Goal: Information Seeking & Learning: Learn about a topic

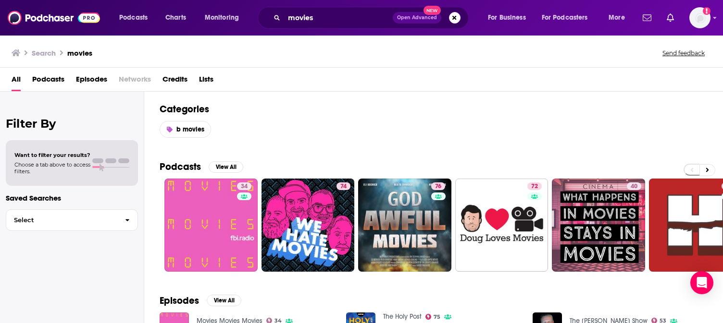
click at [57, 81] on span "Podcasts" at bounding box center [48, 82] width 32 height 20
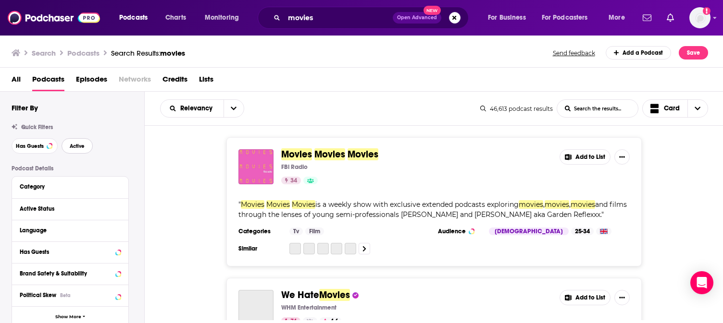
click at [82, 140] on button "Active" at bounding box center [77, 145] width 31 height 15
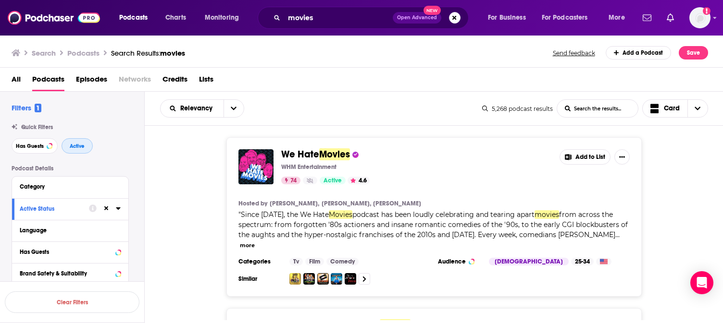
scroll to position [63, 0]
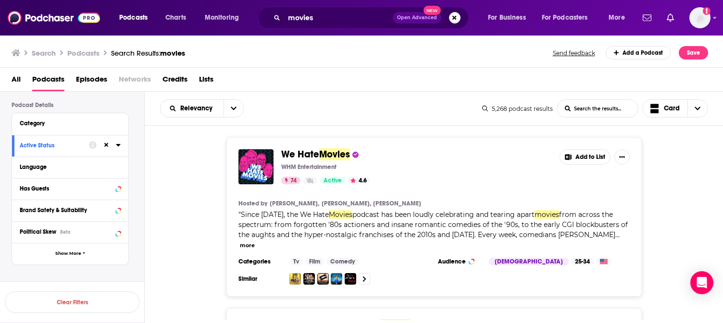
click at [117, 145] on icon at bounding box center [118, 145] width 4 height 2
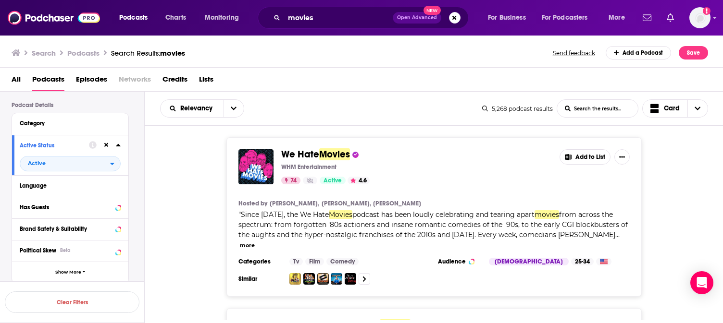
click at [117, 146] on icon at bounding box center [118, 145] width 4 height 2
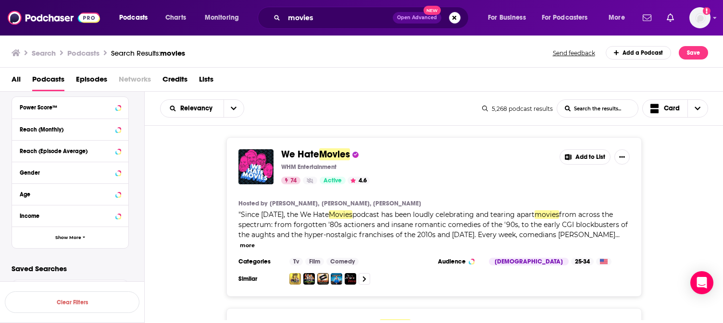
scroll to position [259, 0]
click at [116, 108] on icon at bounding box center [118, 107] width 5 height 8
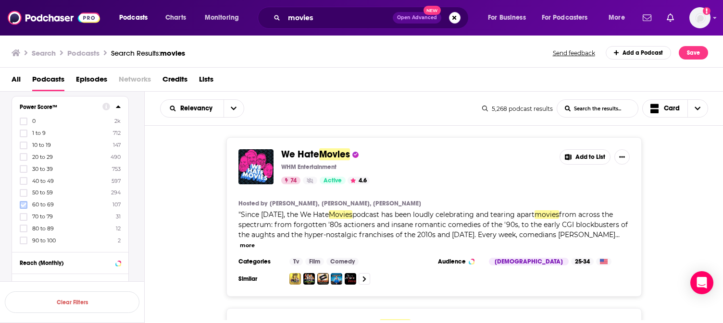
click at [23, 209] on label at bounding box center [24, 205] width 8 height 8
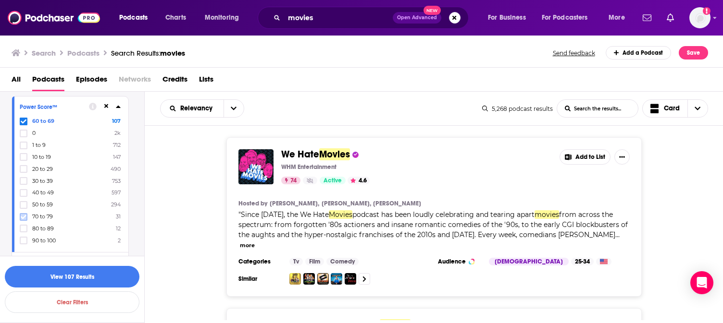
click at [22, 219] on icon at bounding box center [24, 217] width 6 height 6
click at [22, 224] on div "60 to 69 107 70 to 79 31 0 2k 1 to 9 712 10 to 19 147 20 to 29 490 30 to 39 753…" at bounding box center [70, 180] width 101 height 127
click at [64, 277] on button "View 150 Results" at bounding box center [72, 277] width 135 height 22
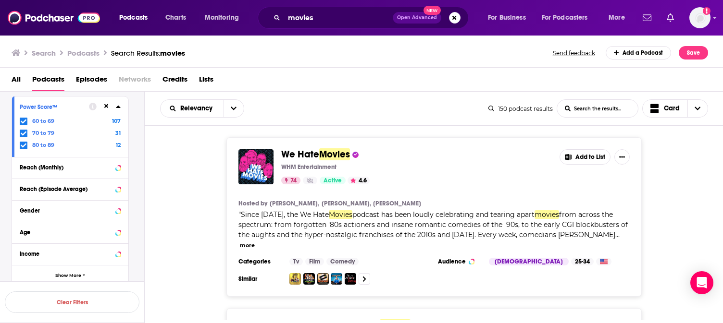
click at [315, 155] on span "We Hate" at bounding box center [300, 154] width 38 height 12
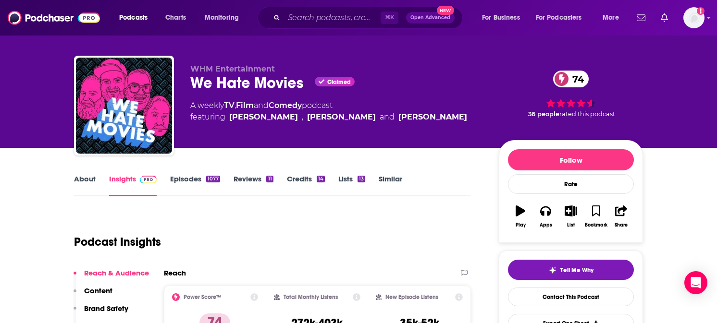
scroll to position [50, 0]
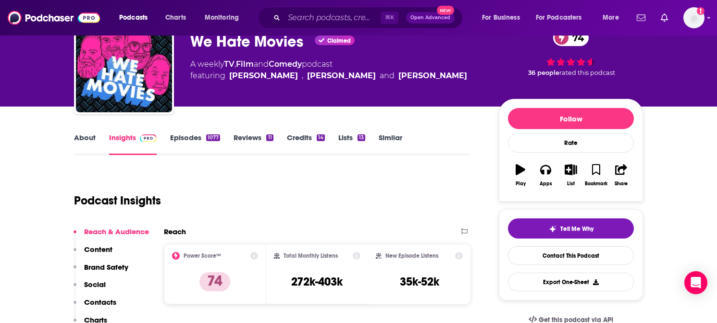
click at [90, 140] on link "About" at bounding box center [85, 144] width 22 height 22
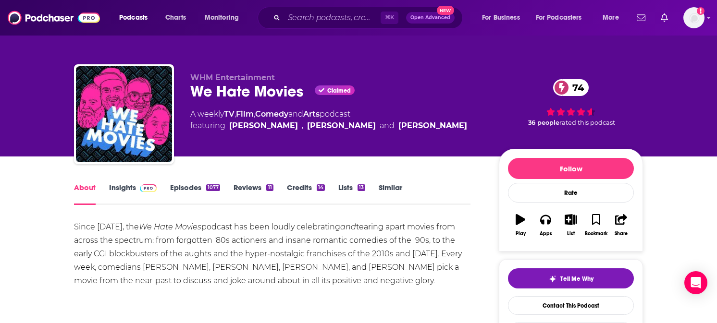
click at [268, 93] on div "We Hate Movies Claimed 74" at bounding box center [336, 91] width 293 height 19
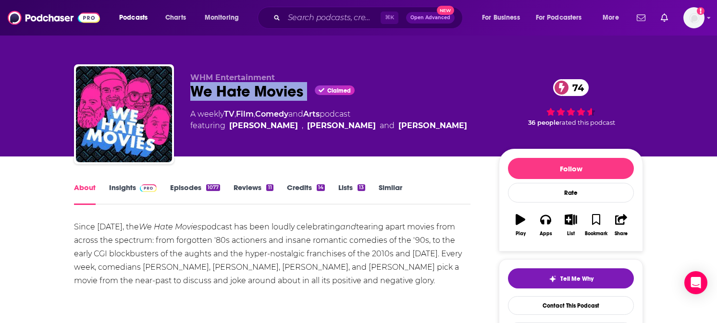
click at [268, 93] on div "We Hate Movies Claimed 74" at bounding box center [336, 91] width 293 height 19
copy div "We Hate Movies"
click at [134, 190] on link "Insights" at bounding box center [133, 194] width 48 height 22
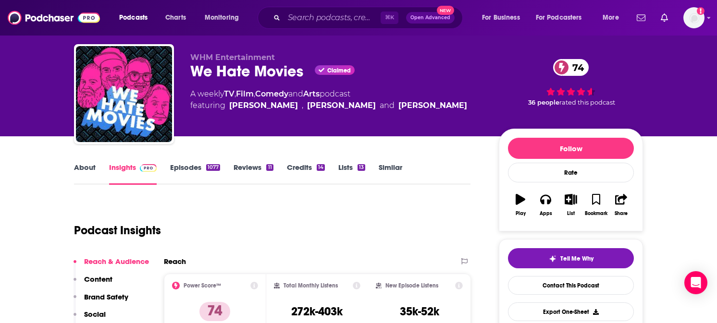
scroll to position [134, 0]
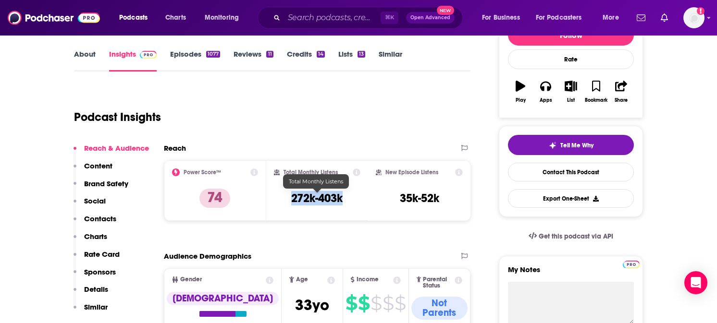
drag, startPoint x: 284, startPoint y: 194, endPoint x: 350, endPoint y: 195, distance: 65.4
click at [350, 195] on div "Total Monthly Listens 272k-403k" at bounding box center [317, 191] width 87 height 44
copy h3 "272k-403k"
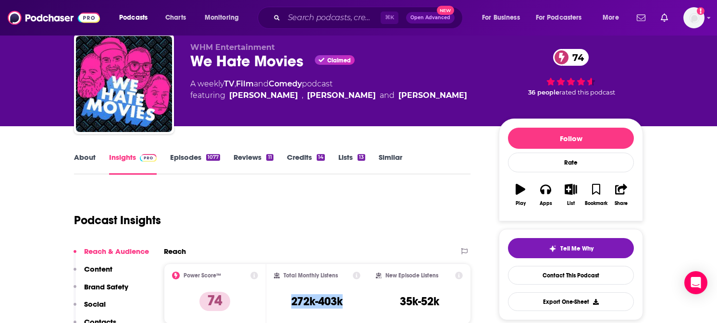
scroll to position [70, 0]
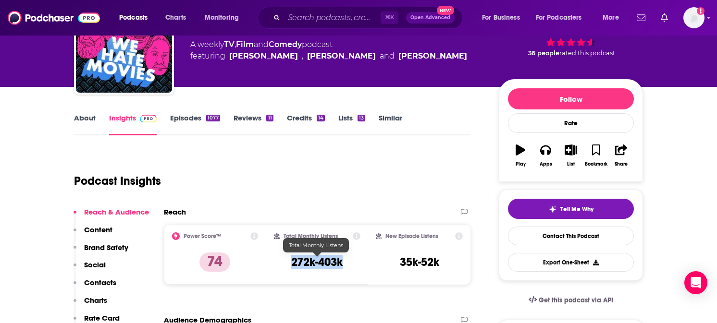
click at [298, 261] on h3 "272k-403k" at bounding box center [316, 262] width 51 height 14
drag, startPoint x: 287, startPoint y: 261, endPoint x: 295, endPoint y: 261, distance: 7.7
click at [293, 261] on div "Total Monthly Listens 272k-403k" at bounding box center [317, 255] width 87 height 44
drag, startPoint x: 289, startPoint y: 261, endPoint x: 334, endPoint y: 264, distance: 45.2
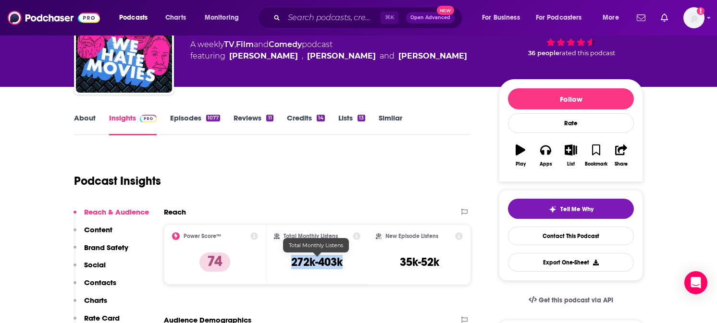
click at [334, 264] on div "Total Monthly Listens 272k-403k" at bounding box center [317, 255] width 87 height 44
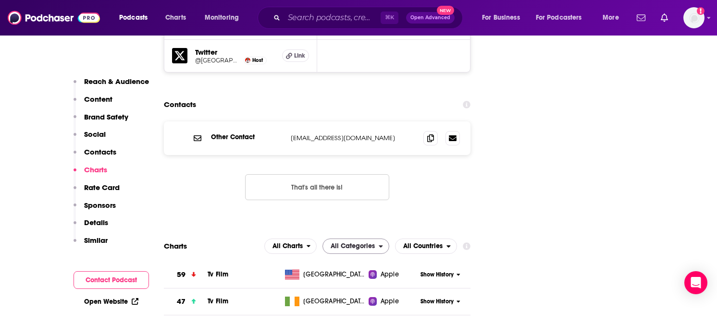
scroll to position [1128, 0]
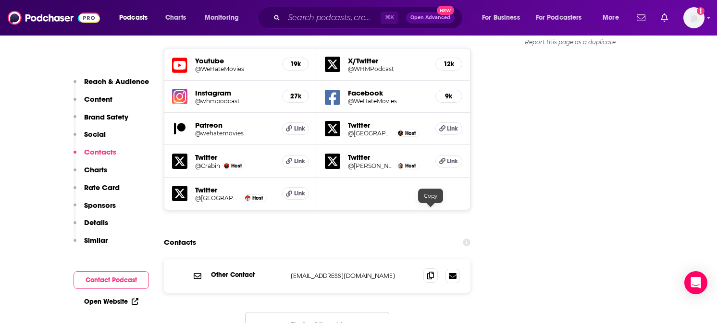
click at [432, 272] on icon at bounding box center [430, 276] width 7 height 8
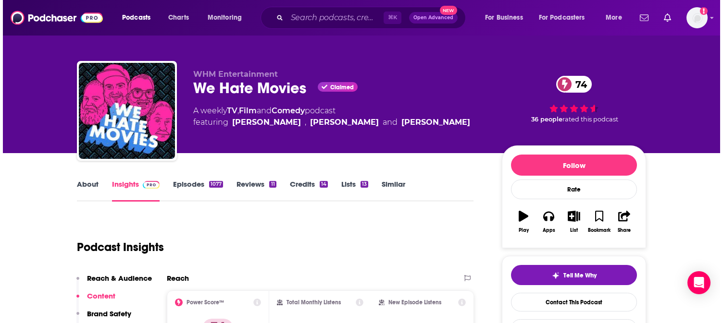
scroll to position [0, 0]
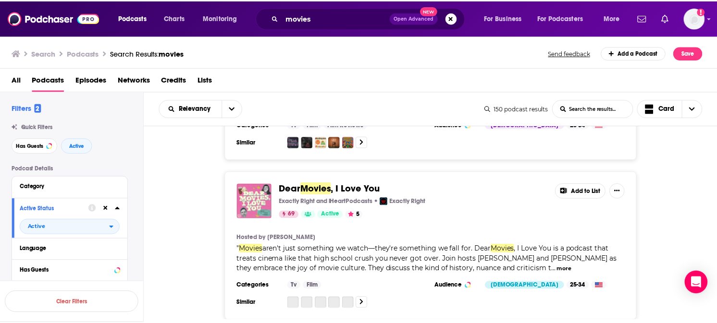
scroll to position [1065, 0]
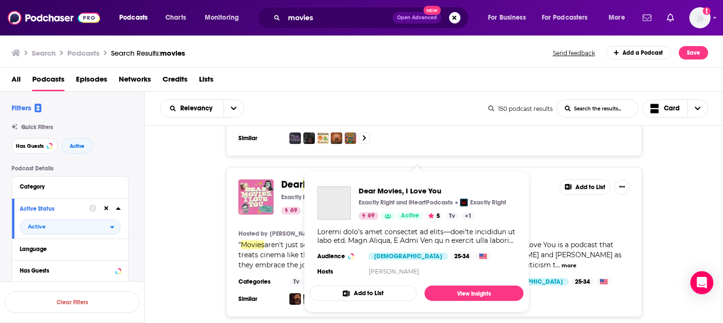
click at [312, 169] on span "Dear Movies, I Love You Exactly Right and iHeartPodcasts Exactly Right 69 Activ…" at bounding box center [416, 241] width 225 height 153
click at [301, 179] on span "Dear" at bounding box center [292, 185] width 22 height 12
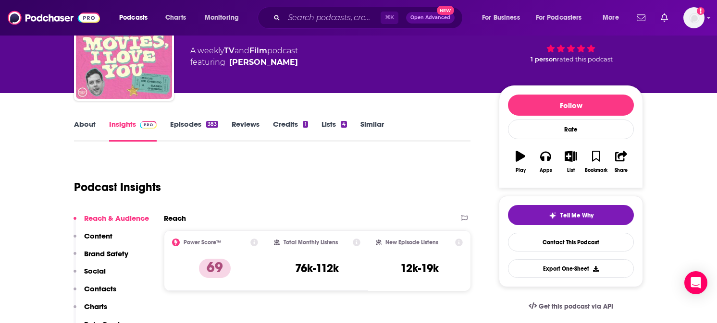
scroll to position [100, 0]
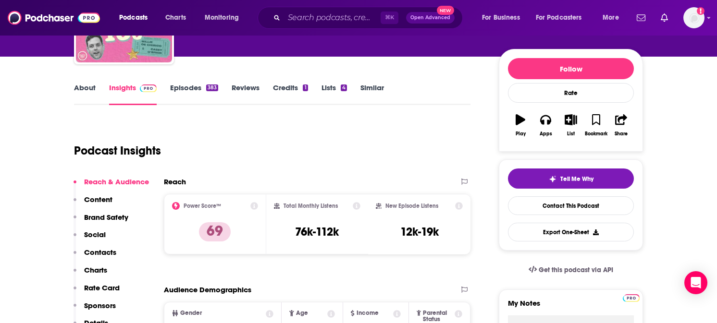
click at [77, 88] on link "About" at bounding box center [85, 94] width 22 height 22
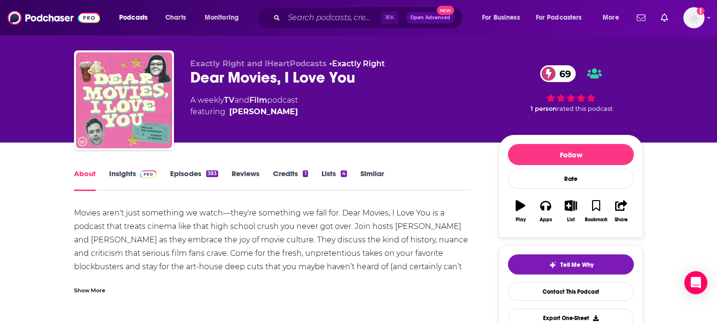
scroll to position [15, 0]
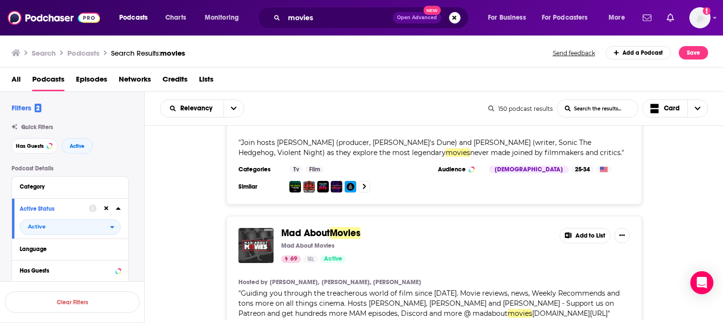
scroll to position [849, 0]
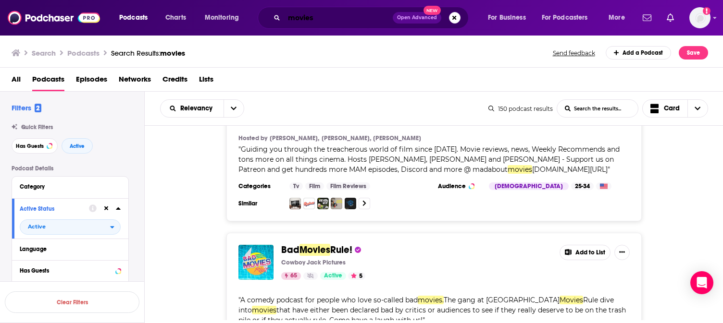
click at [291, 19] on input "movies" at bounding box center [338, 17] width 109 height 15
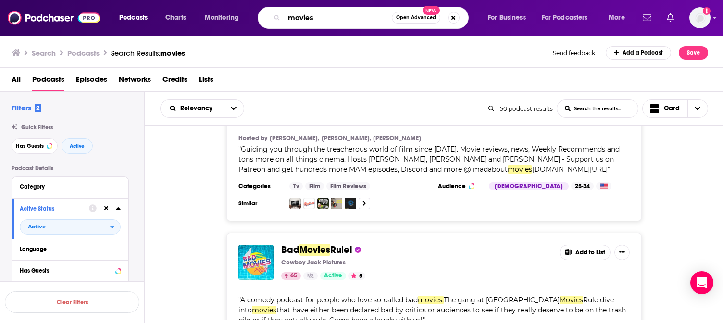
click at [291, 19] on input "movies" at bounding box center [338, 17] width 108 height 15
paste input "Juju Green"
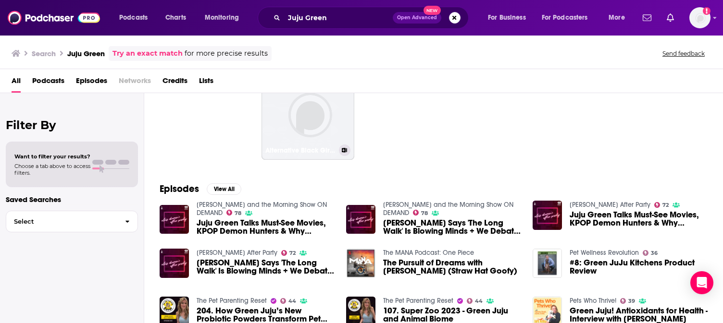
scroll to position [56, 0]
click at [60, 77] on span "Podcasts" at bounding box center [48, 83] width 32 height 20
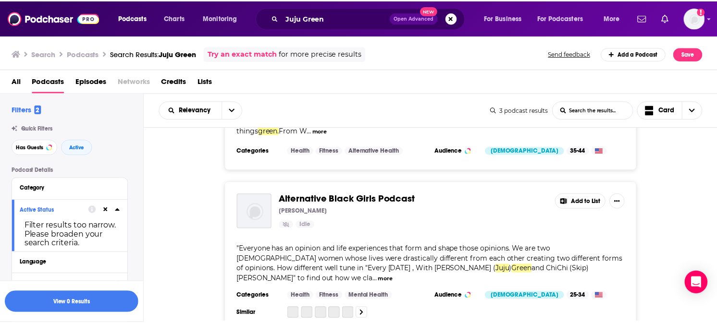
scroll to position [122, 0]
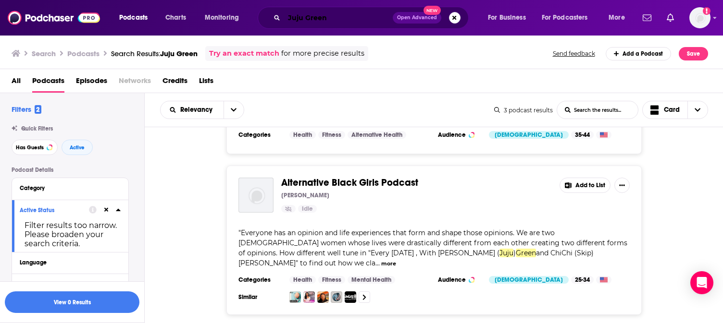
click at [293, 20] on input "Juju Green" at bounding box center [338, 17] width 109 height 15
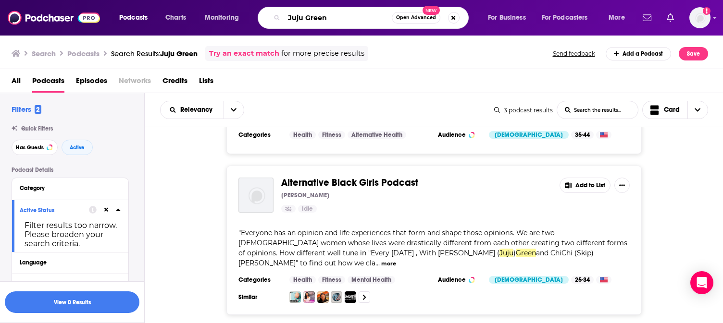
click at [293, 20] on input "Juju Green" at bounding box center [338, 17] width 108 height 15
type input "get rec'd"
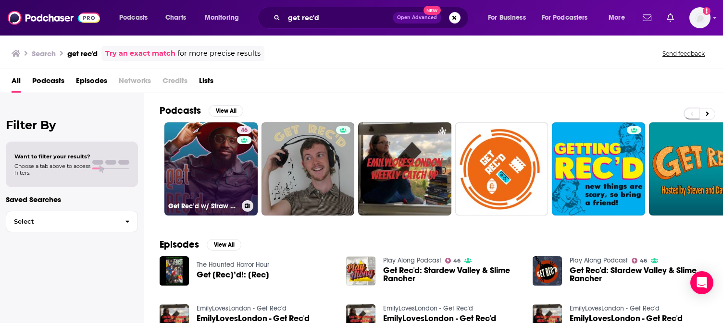
click at [204, 148] on link "46 Get Rec’d w/ Straw Hat Goofy" at bounding box center [210, 169] width 93 height 93
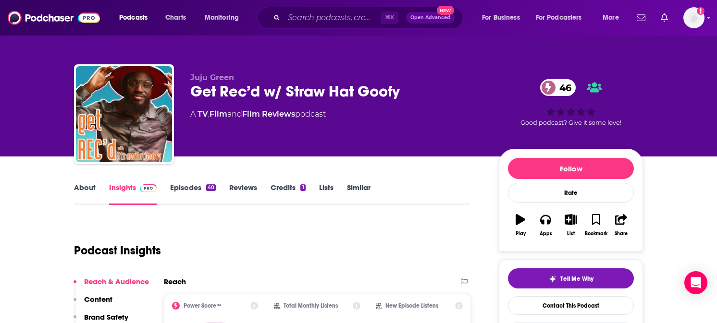
click at [356, 193] on link "Similar" at bounding box center [359, 194] width 24 height 22
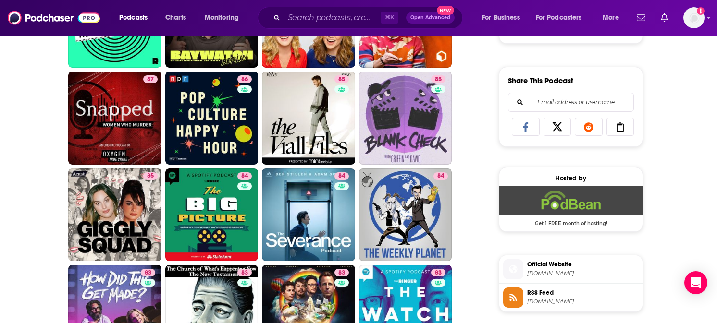
scroll to position [574, 0]
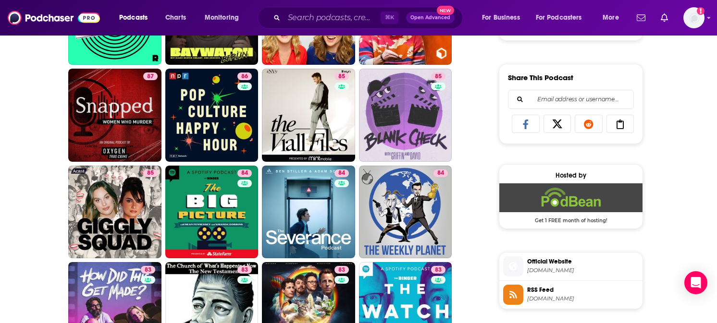
click at [328, 25] on div "⌘ K Open Advanced New" at bounding box center [360, 18] width 205 height 22
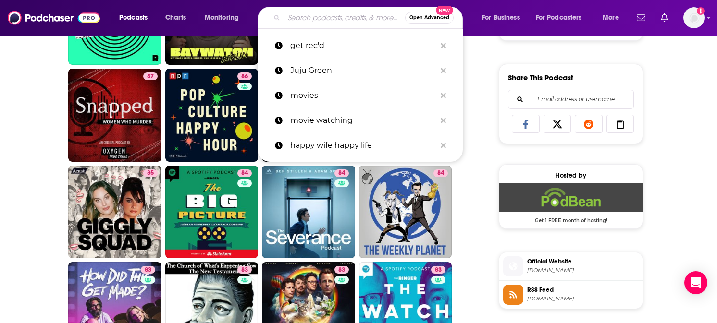
click at [329, 22] on input "Search podcasts, credits, & more..." at bounding box center [344, 17] width 121 height 15
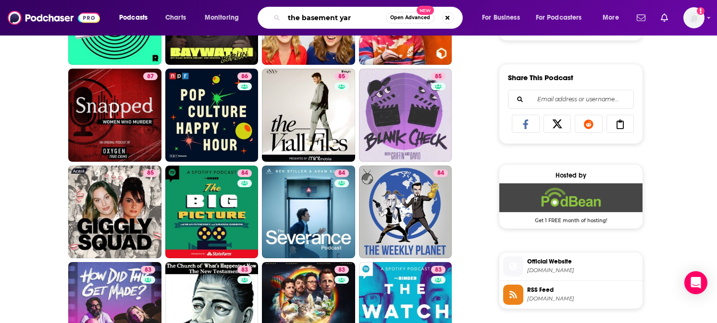
type input "the basement yard"
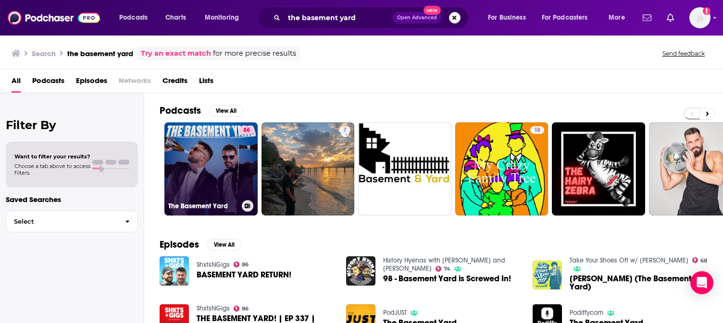
click at [221, 148] on link "86 The Basement Yard" at bounding box center [210, 169] width 93 height 93
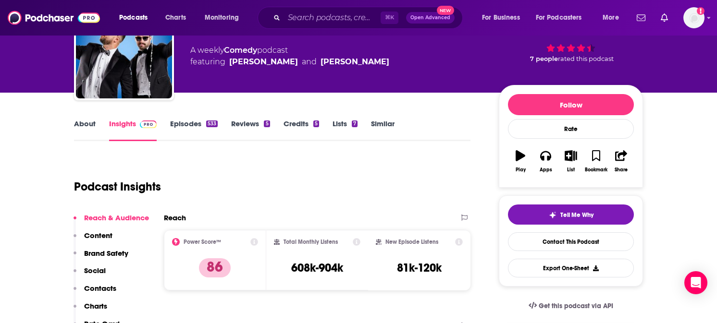
scroll to position [98, 0]
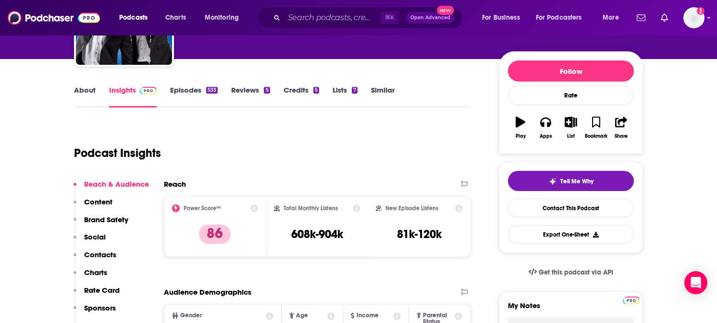
click at [91, 91] on link "About" at bounding box center [85, 97] width 22 height 22
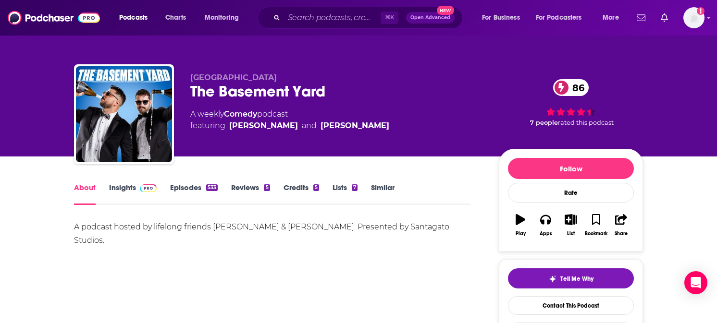
click at [283, 91] on div "The Basement Yard 86" at bounding box center [336, 91] width 293 height 19
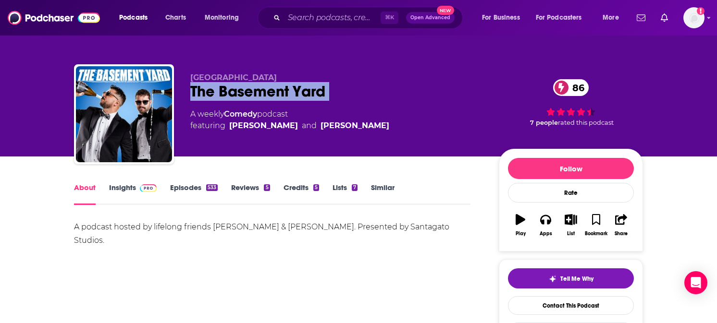
click at [283, 91] on div "The Basement Yard 86" at bounding box center [336, 91] width 293 height 19
copy div "The Basement Yard 86"
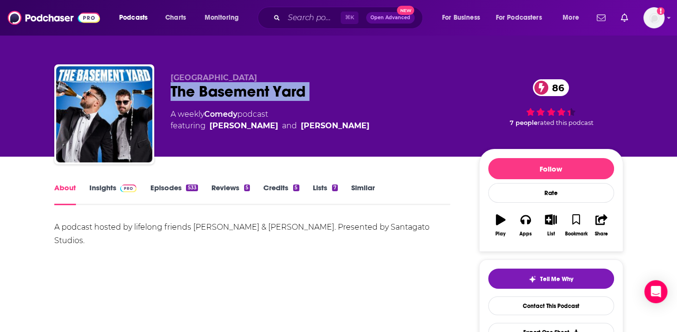
click at [106, 188] on link "Insights" at bounding box center [113, 194] width 48 height 22
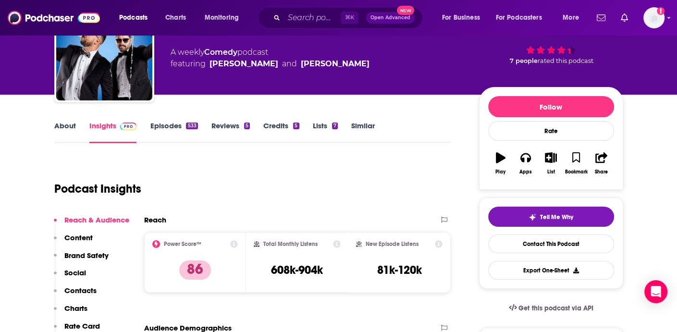
scroll to position [62, 0]
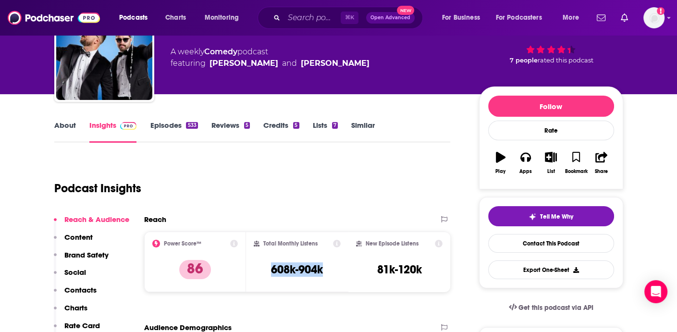
drag, startPoint x: 270, startPoint y: 269, endPoint x: 324, endPoint y: 271, distance: 53.9
click at [324, 271] on div "Total Monthly Listens 608k-904k" at bounding box center [297, 262] width 87 height 44
copy h3 "608k-904k"
